Goal: Navigation & Orientation: Find specific page/section

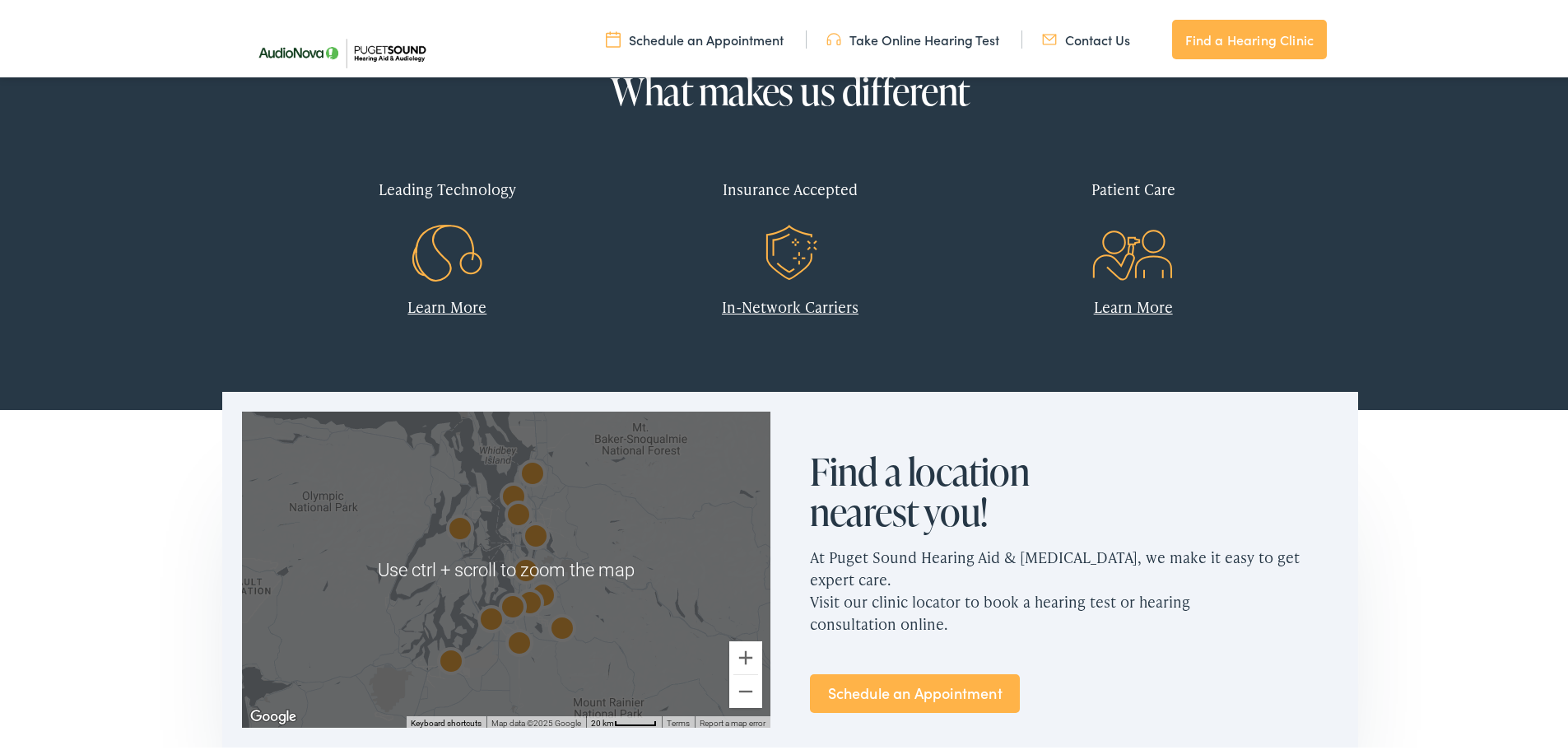
scroll to position [659, 0]
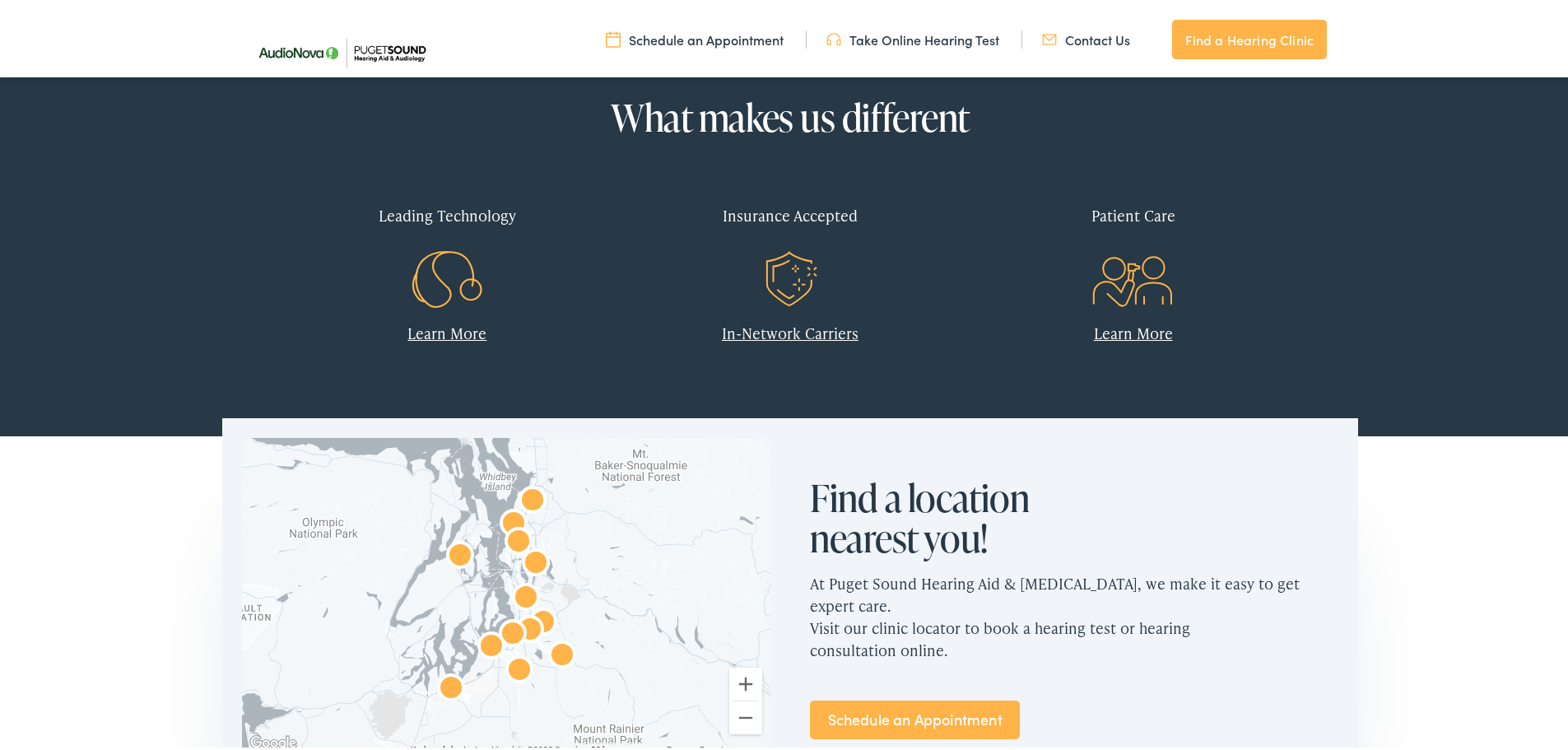
click at [777, 340] on link "In-Network Carriers" at bounding box center [791, 330] width 137 height 21
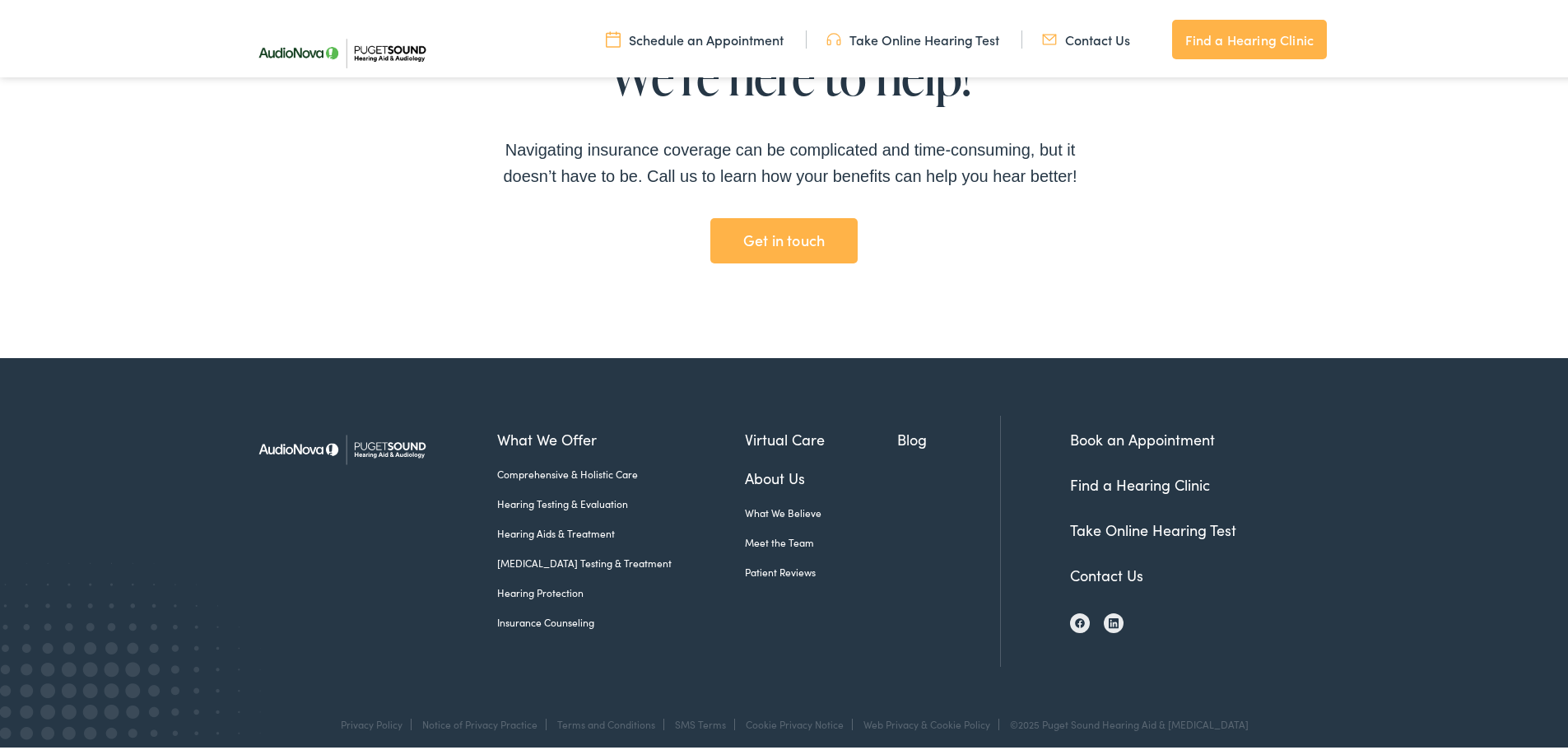
scroll to position [3626, 0]
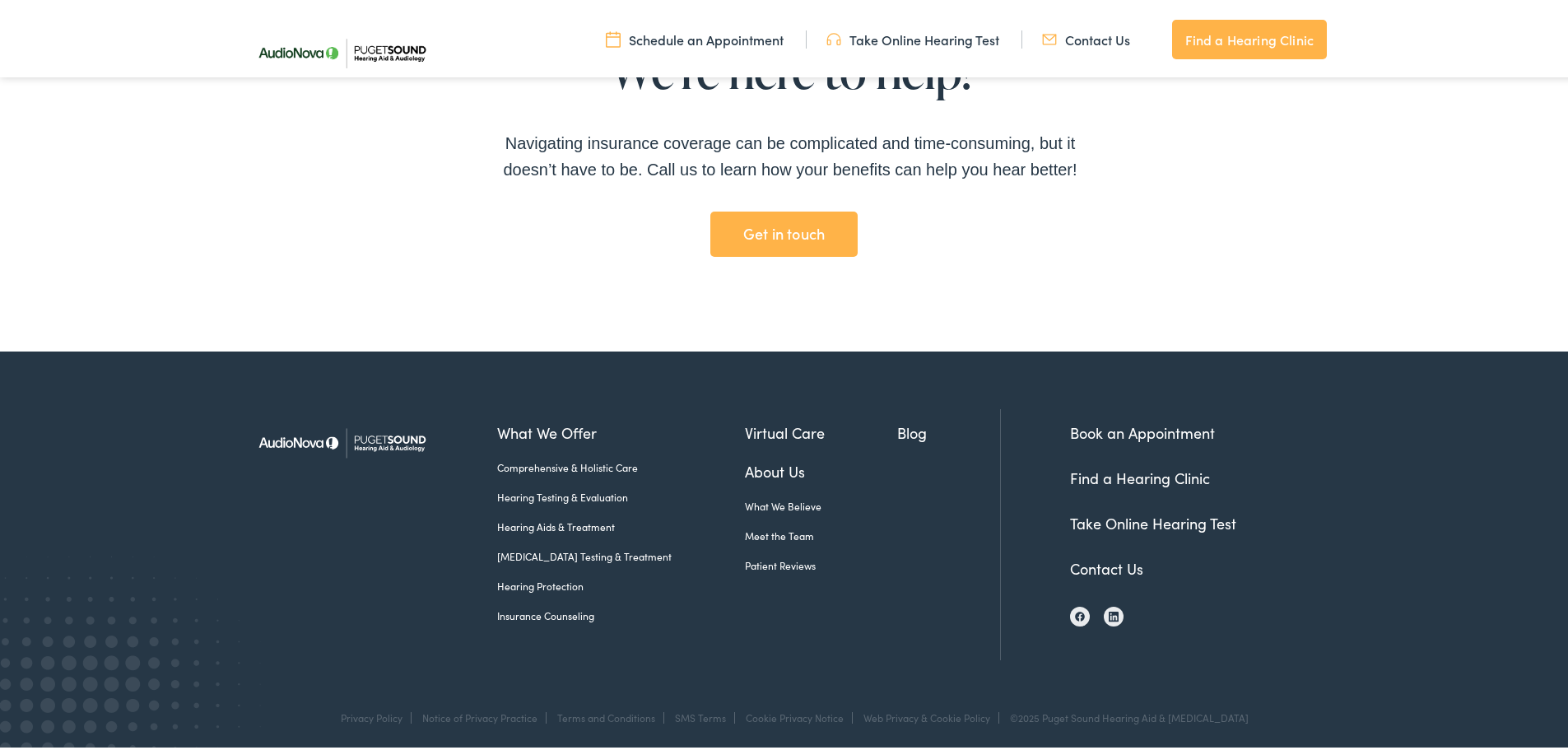
click at [1104, 563] on link "Contact Us" at bounding box center [1106, 566] width 73 height 21
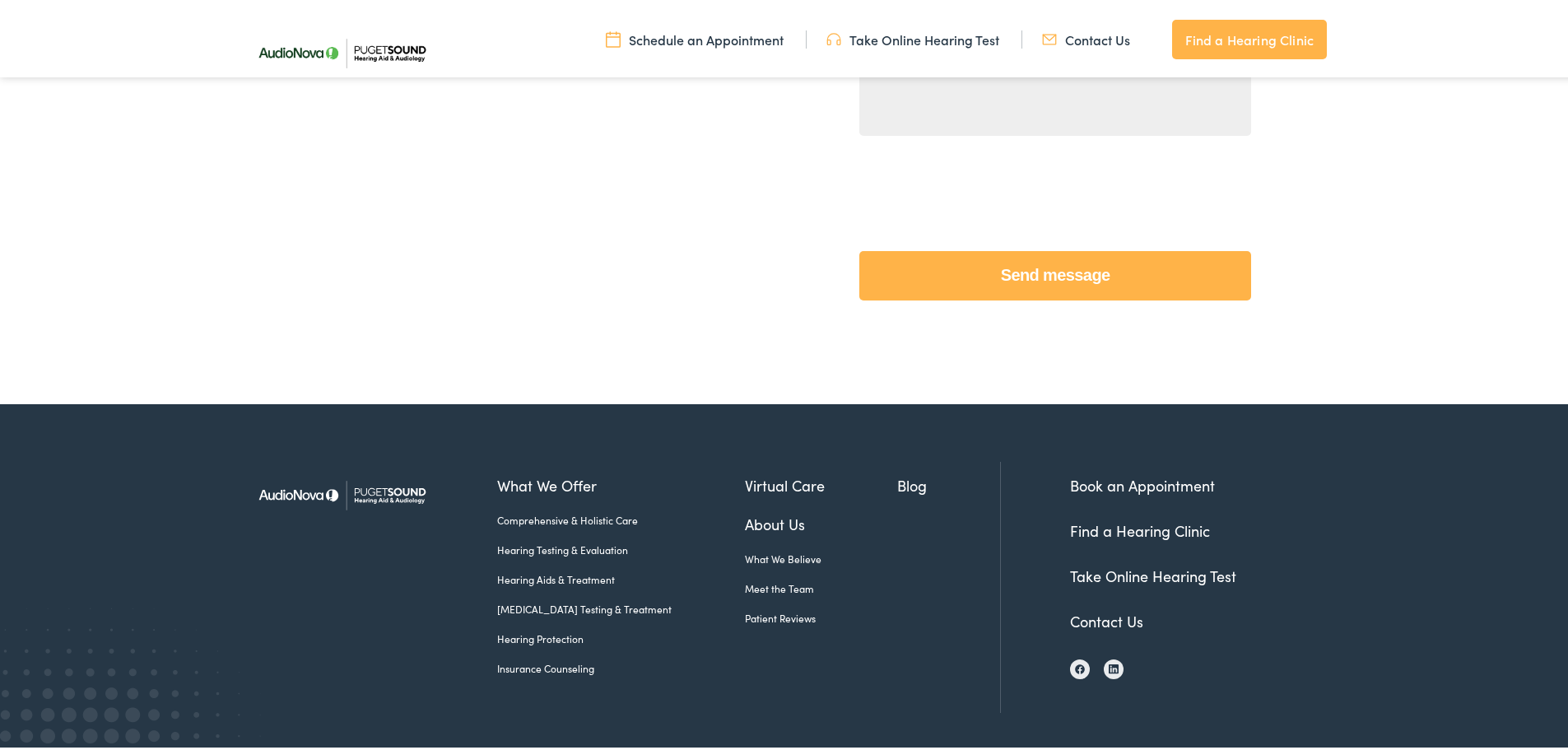
scroll to position [730, 0]
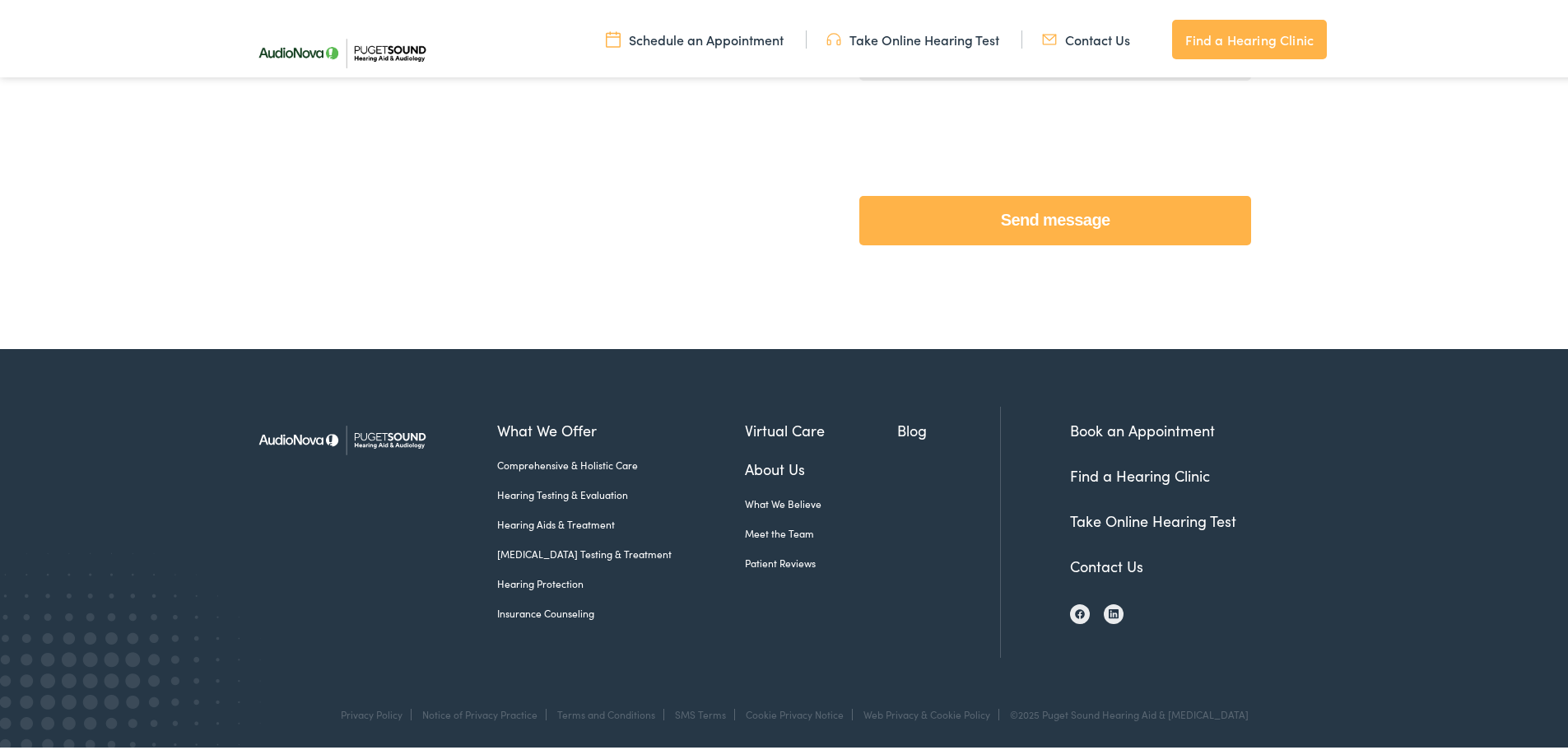
click at [756, 462] on link "About Us" at bounding box center [821, 465] width 153 height 22
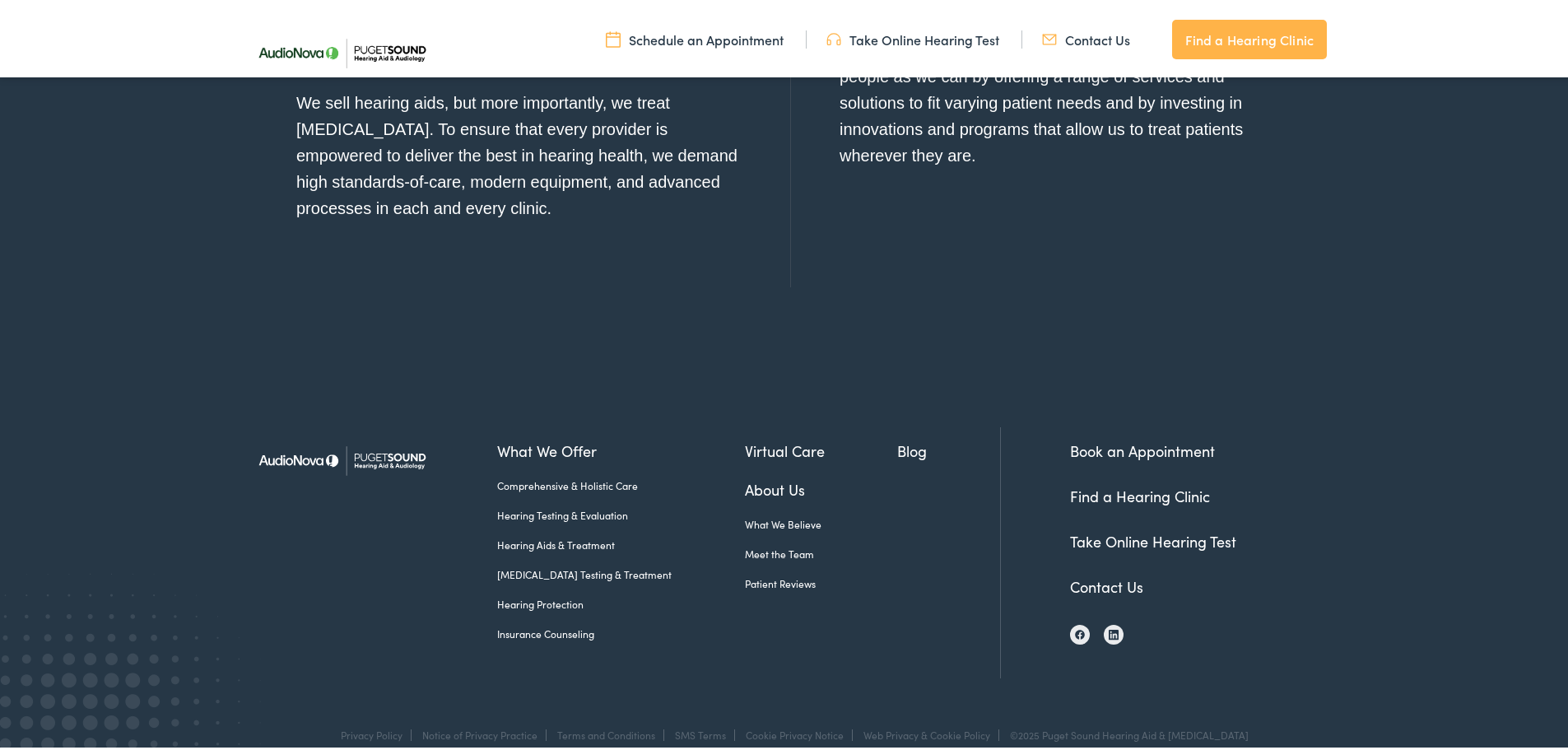
scroll to position [1939, 0]
